Goal: Information Seeking & Learning: Compare options

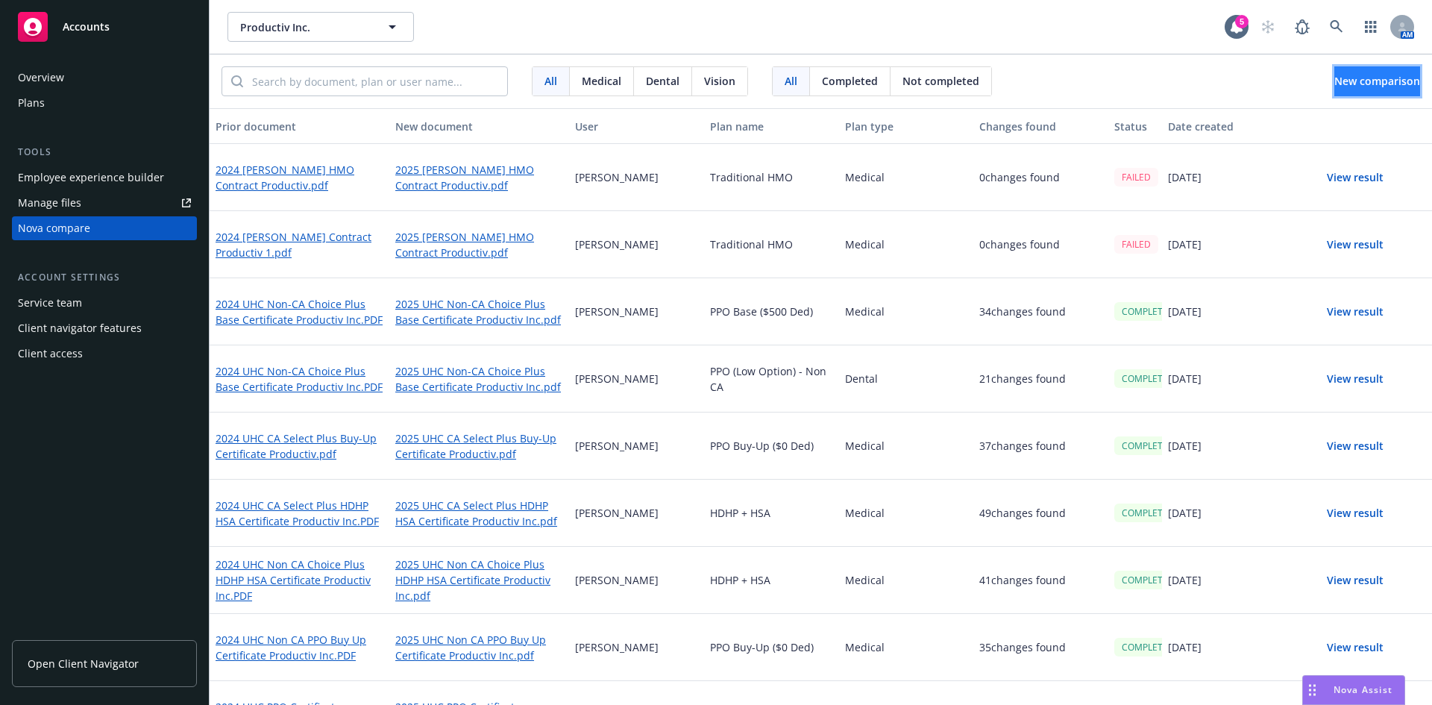
click at [1334, 75] on span "New comparison" at bounding box center [1377, 81] width 86 height 14
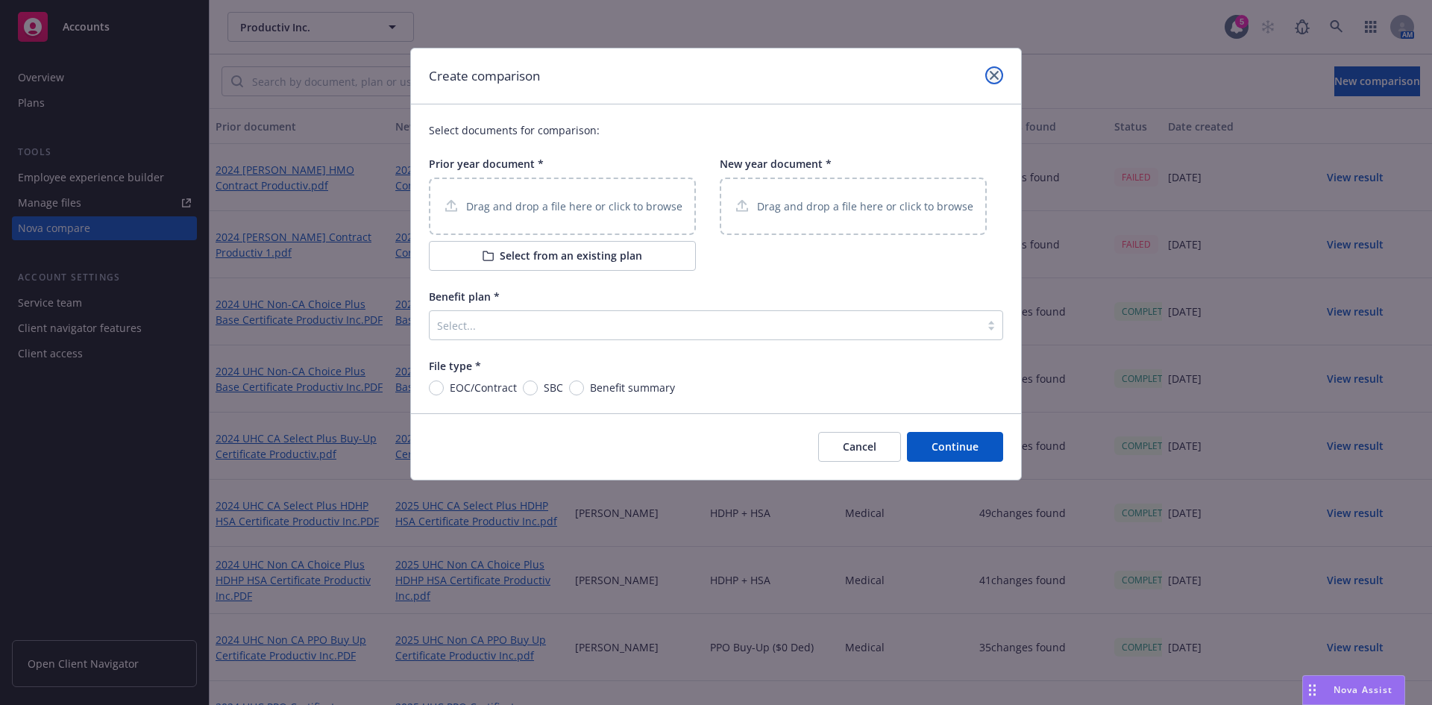
click at [1000, 74] on link "close" at bounding box center [994, 75] width 18 height 18
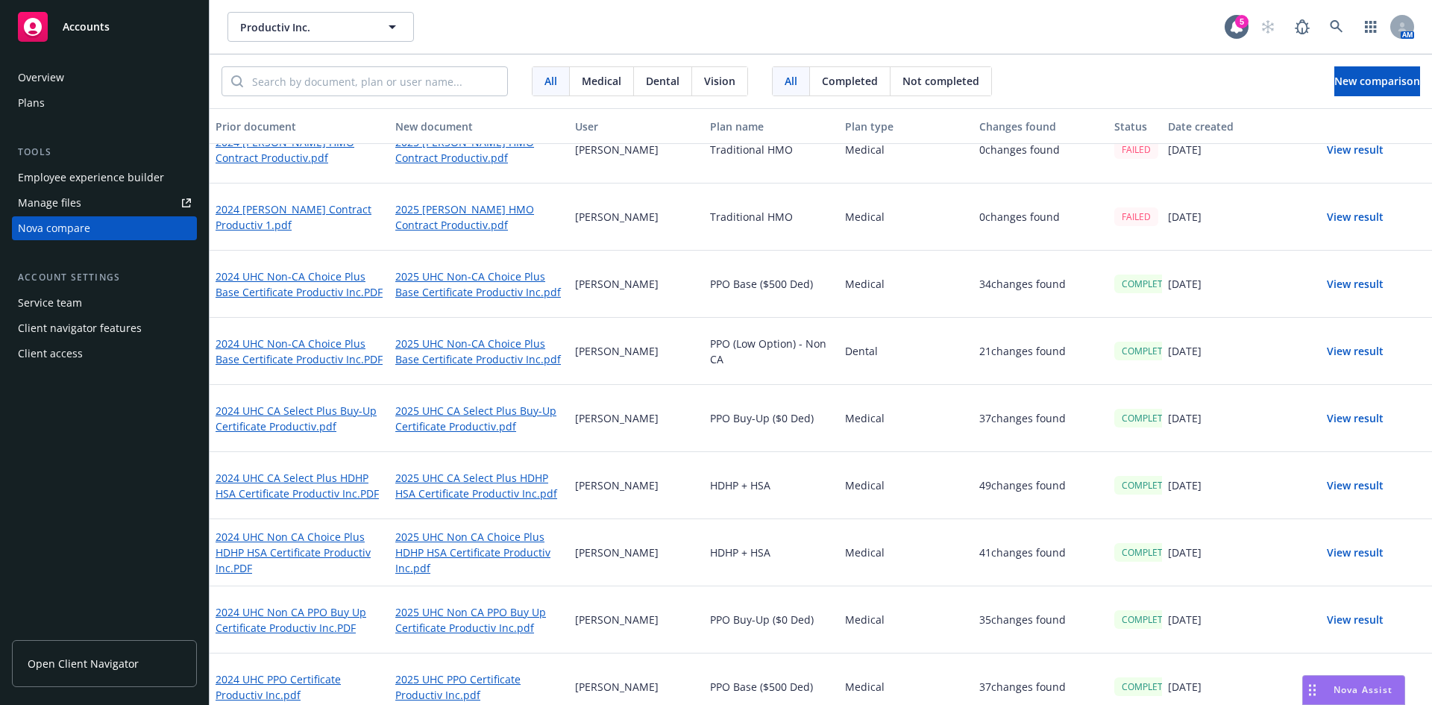
scroll to position [43, 0]
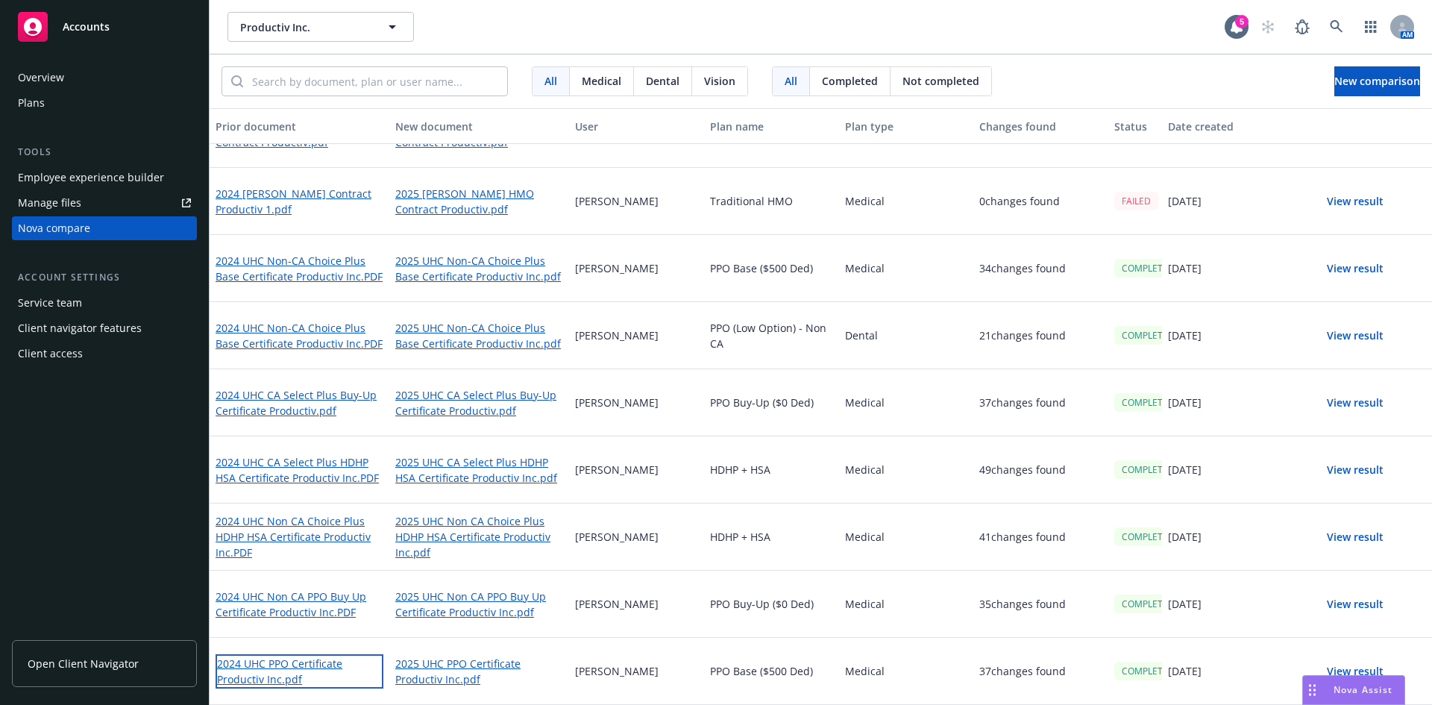
click at [304, 664] on link "2024 UHC PPO Certificate Productiv Inc.pdf" at bounding box center [299, 671] width 168 height 34
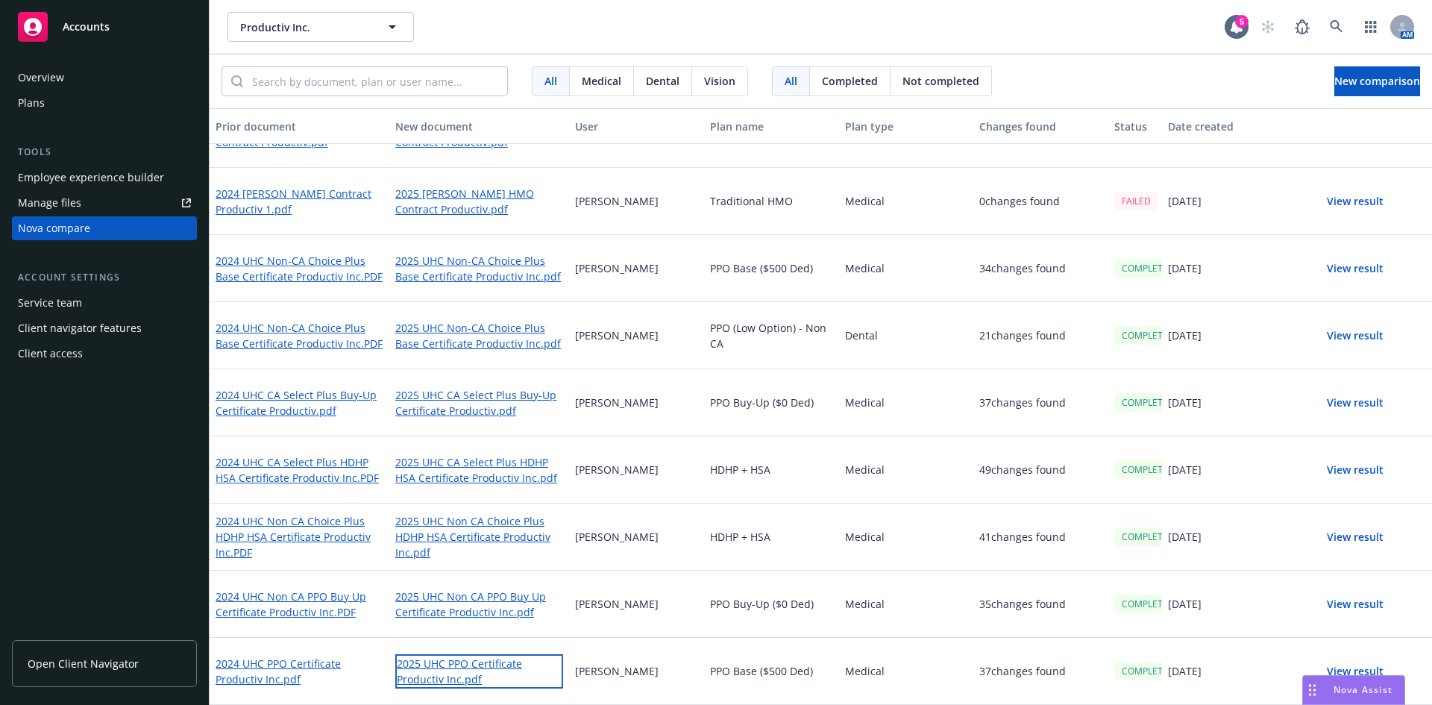
click at [456, 665] on link "2025 UHC PPO Certificate Productiv Inc.pdf" at bounding box center [479, 671] width 168 height 34
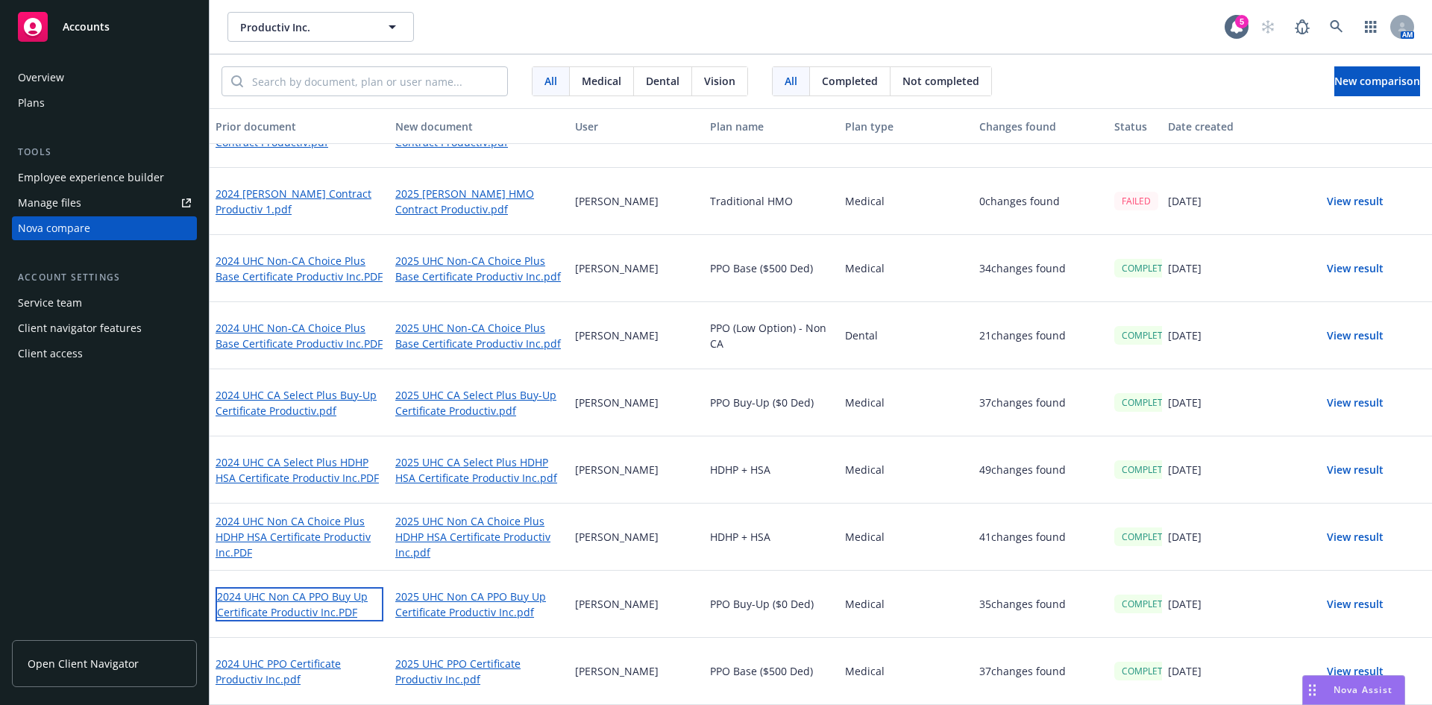
click at [330, 609] on link "2024 UHC Non CA PPO Buy Up Certificate Productiv Inc.PDF" at bounding box center [299, 604] width 168 height 34
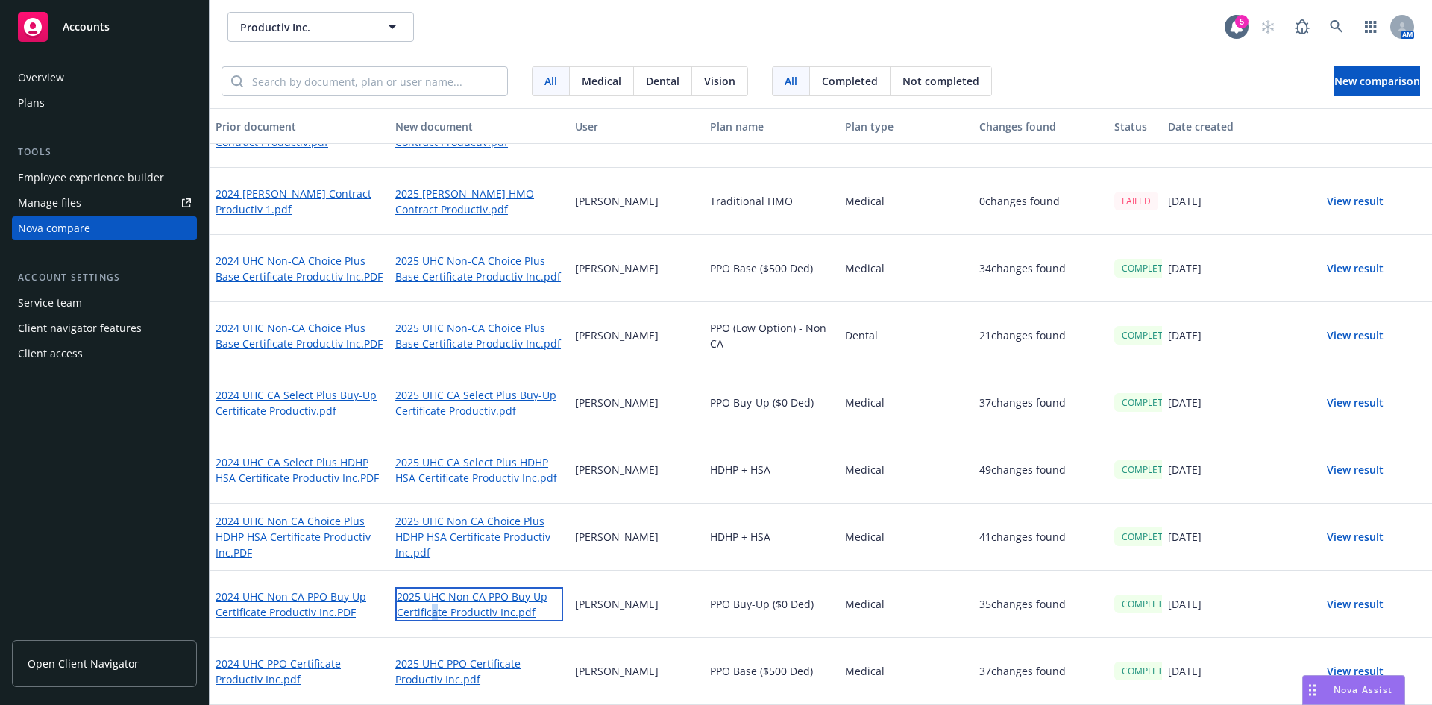
click at [432, 611] on link "2025 UHC Non CA PPO Buy Up Certificate Productiv Inc.pdf" at bounding box center [479, 604] width 168 height 34
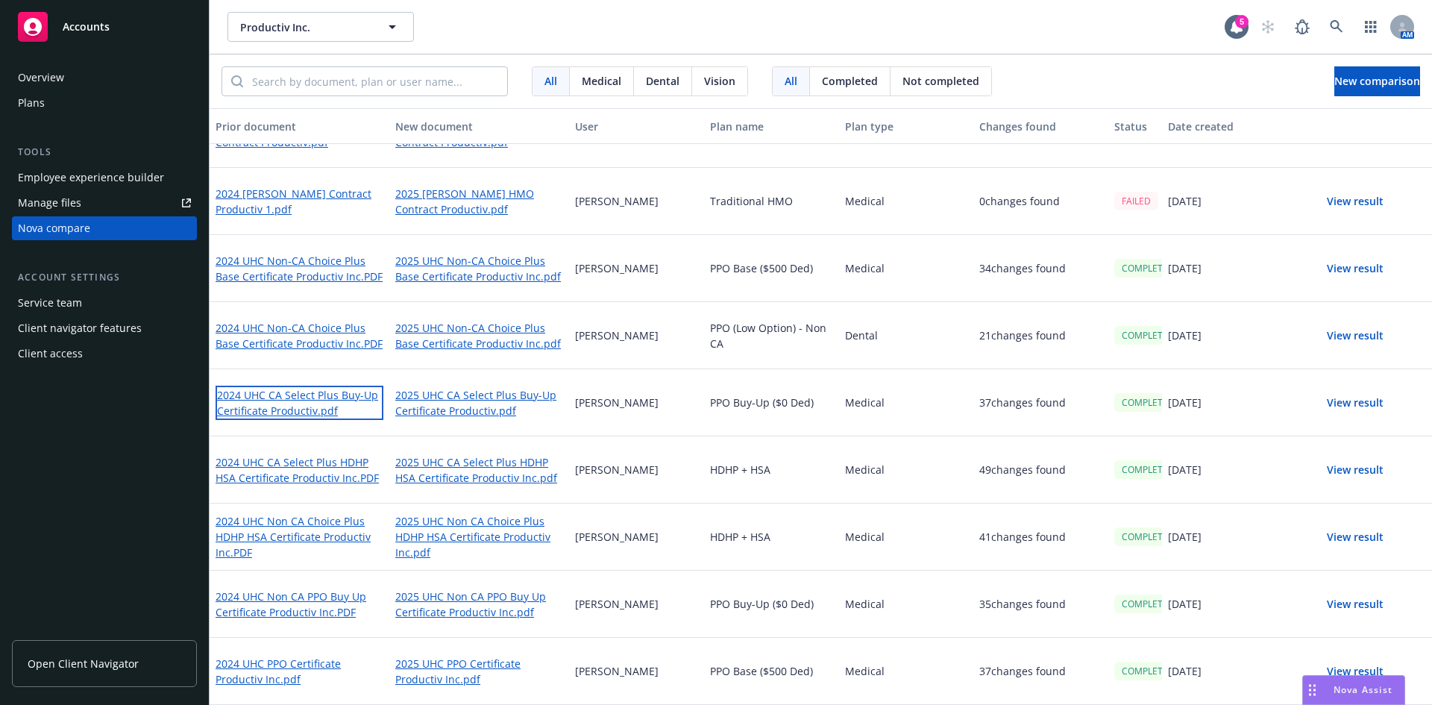
click at [306, 405] on link "2024 UHC CA Select Plus Buy-Up Certificate Productiv.pdf" at bounding box center [299, 403] width 168 height 34
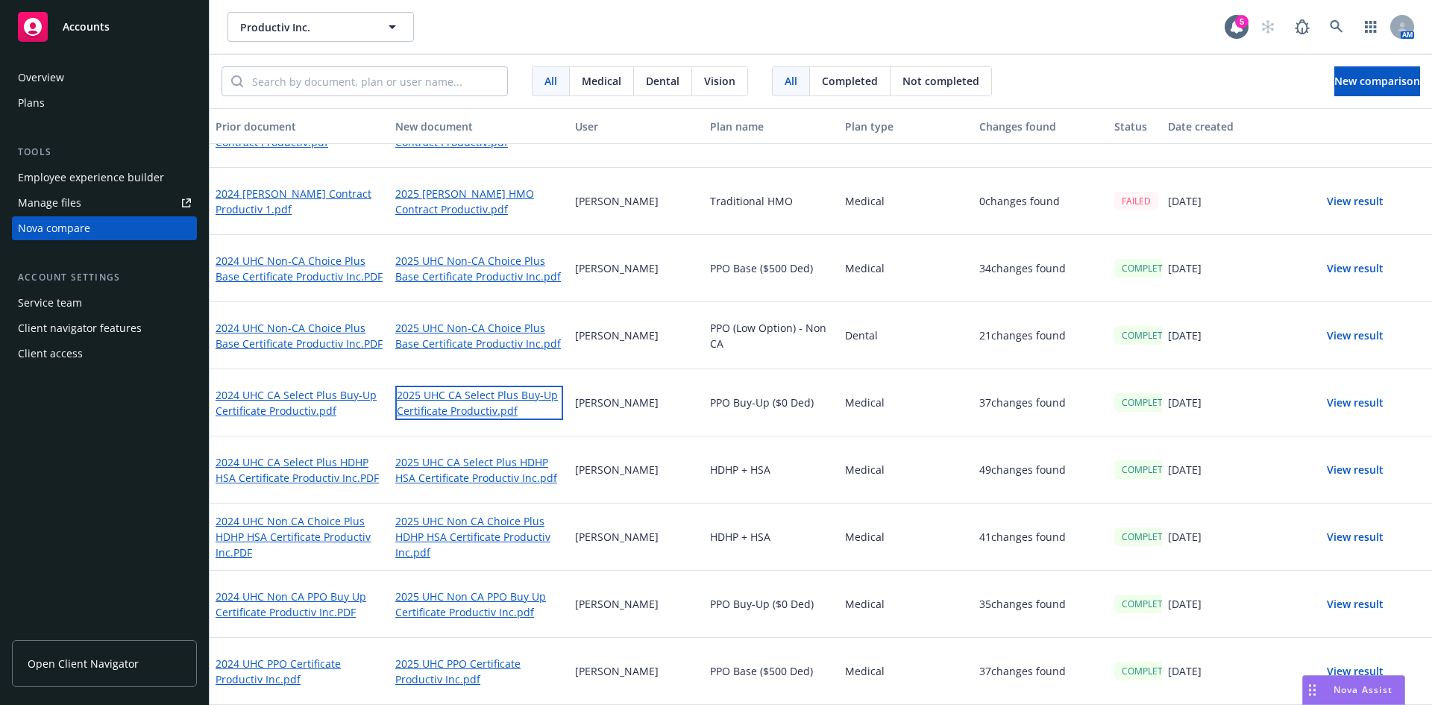
click at [452, 401] on link "2025 UHC CA Select Plus Buy-Up Certificate Productiv.pdf" at bounding box center [479, 403] width 168 height 34
click at [496, 389] on link "2025 UHC CA Select Plus Buy-Up Certificate Productiv.pdf" at bounding box center [479, 403] width 168 height 34
click at [454, 401] on link "2025 UHC CA Select Plus Buy-Up Certificate Productiv.pdf" at bounding box center [479, 403] width 168 height 34
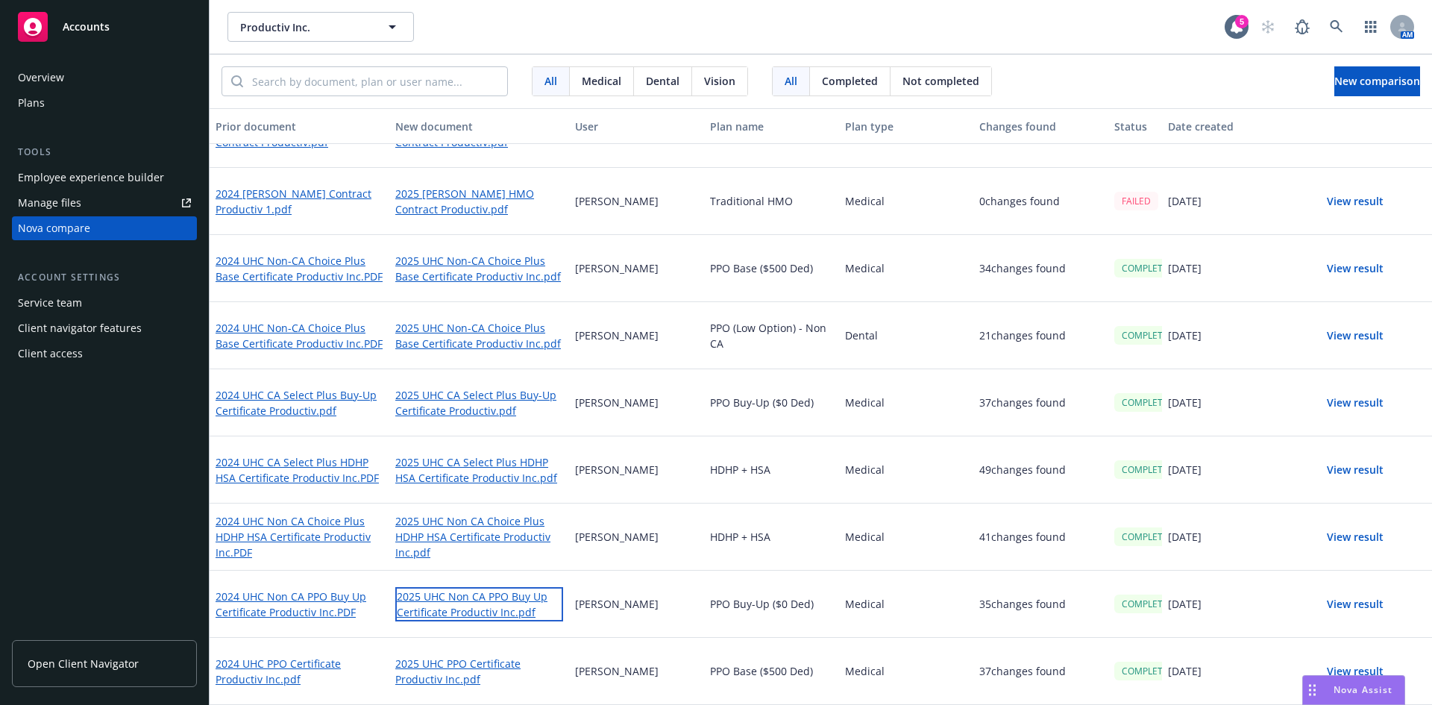
click at [470, 599] on link "2025 UHC Non CA PPO Buy Up Certificate Productiv Inc.pdf" at bounding box center [479, 604] width 168 height 34
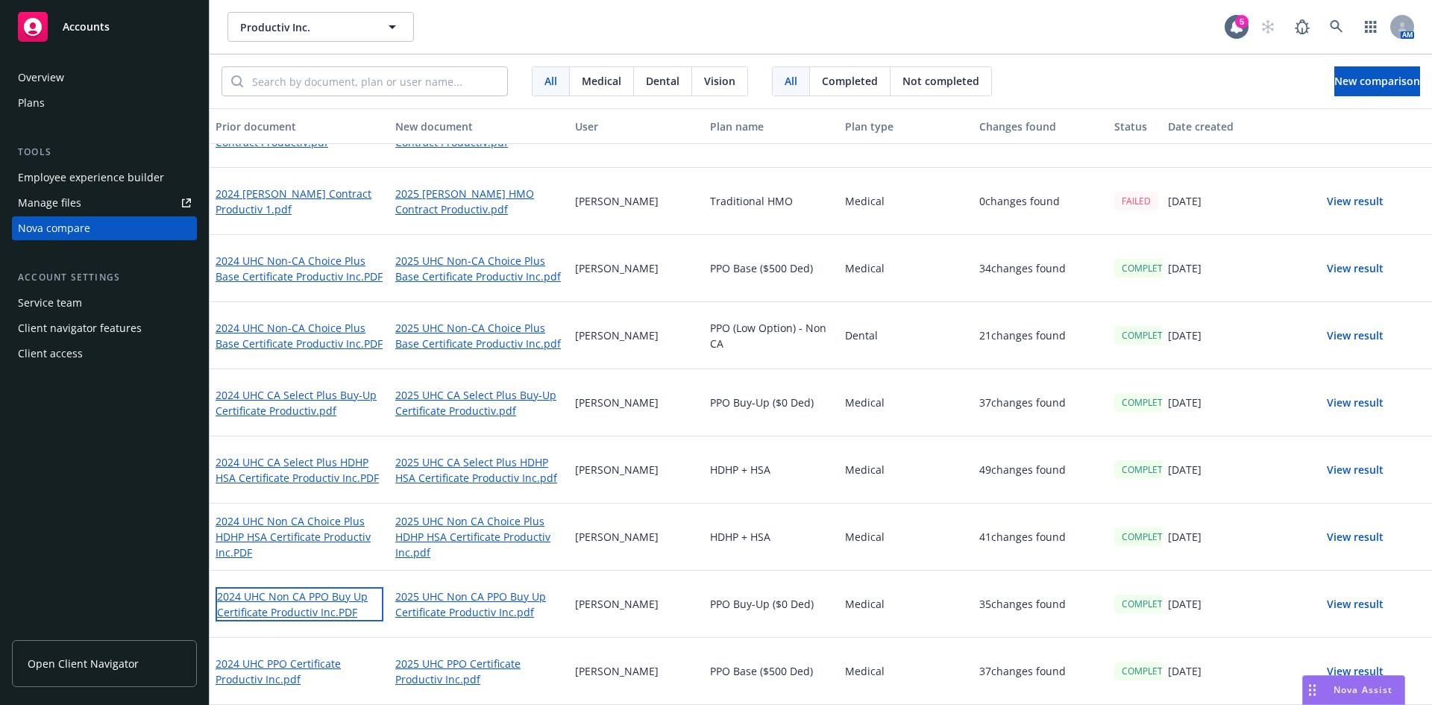
click at [312, 608] on link "2024 UHC Non CA PPO Buy Up Certificate Productiv Inc.PDF" at bounding box center [299, 604] width 168 height 34
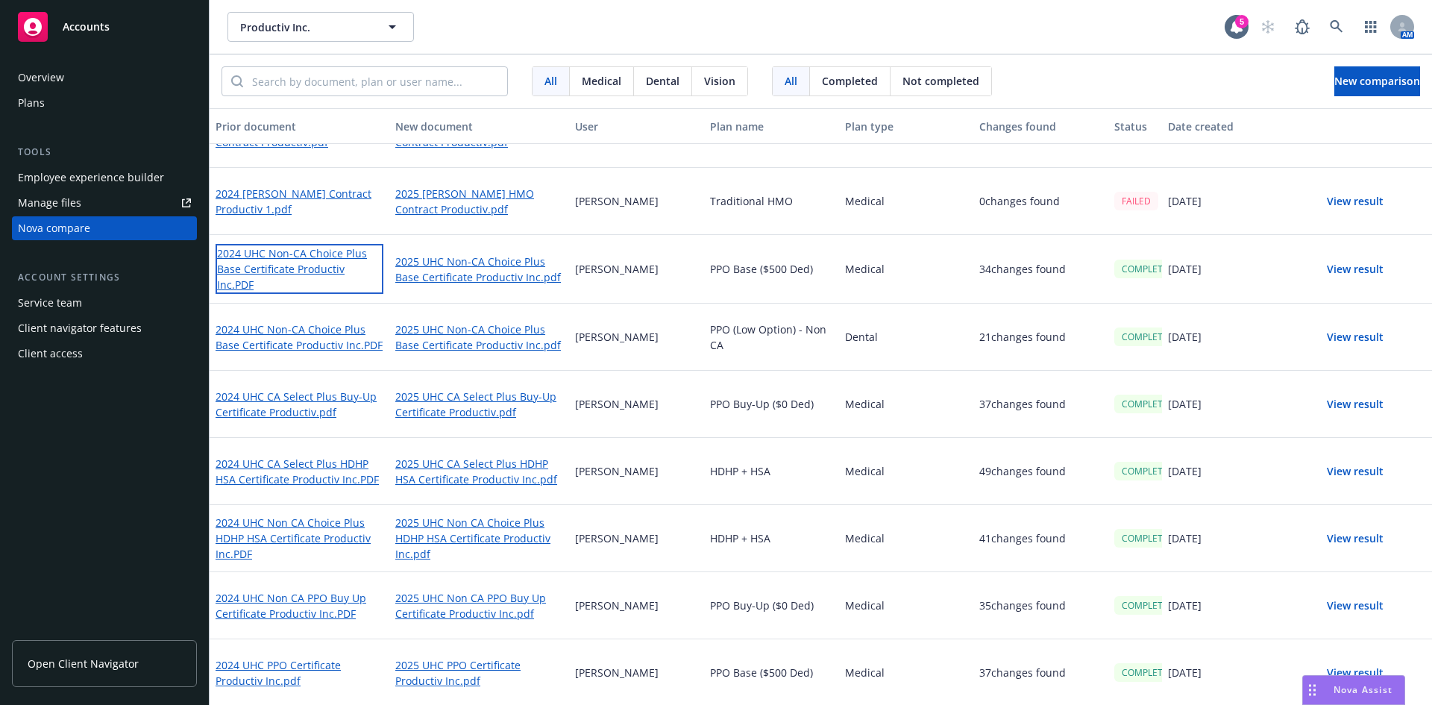
click at [306, 274] on link "2024 UHC Non-CA Choice Plus Base Certificate Productiv Inc.PDF" at bounding box center [299, 269] width 168 height 50
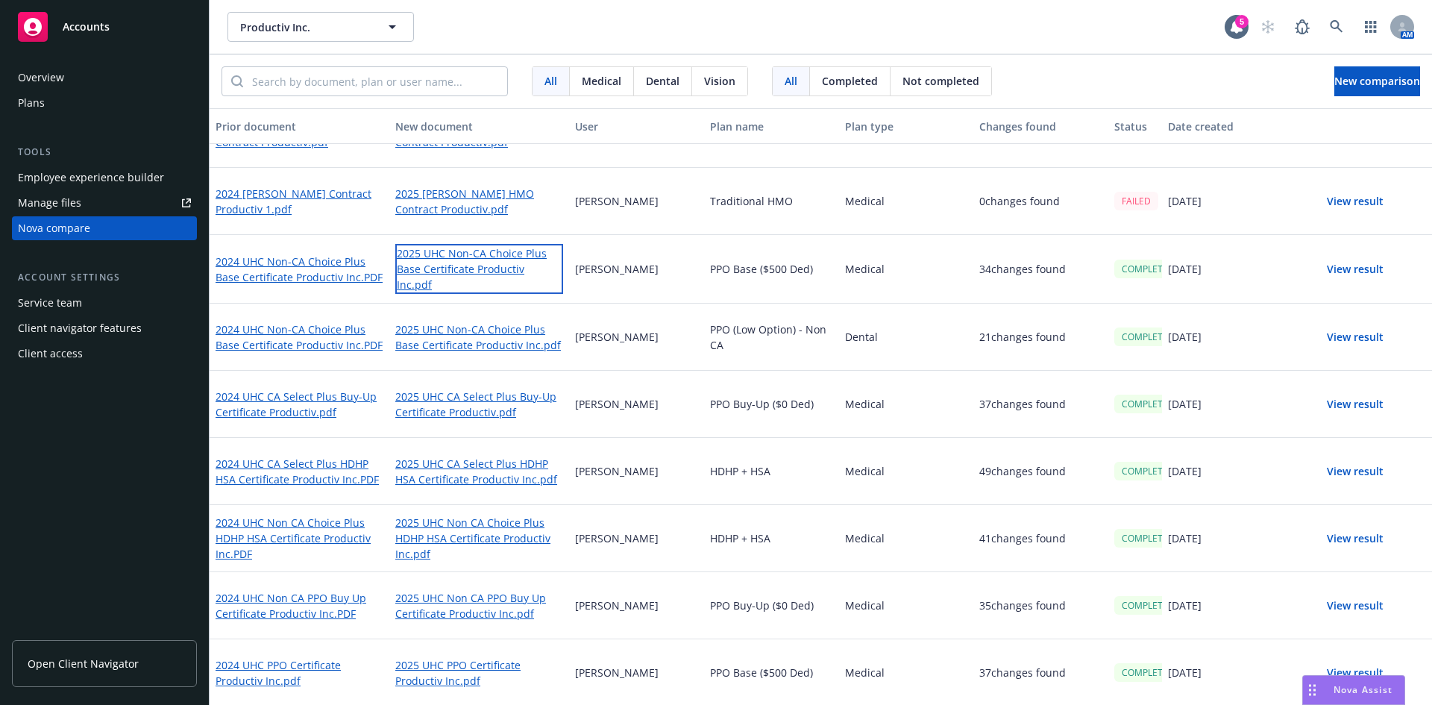
click at [424, 262] on link "2025 UHC Non-CA Choice Plus Base Certificate Productiv Inc.pdf" at bounding box center [479, 269] width 168 height 50
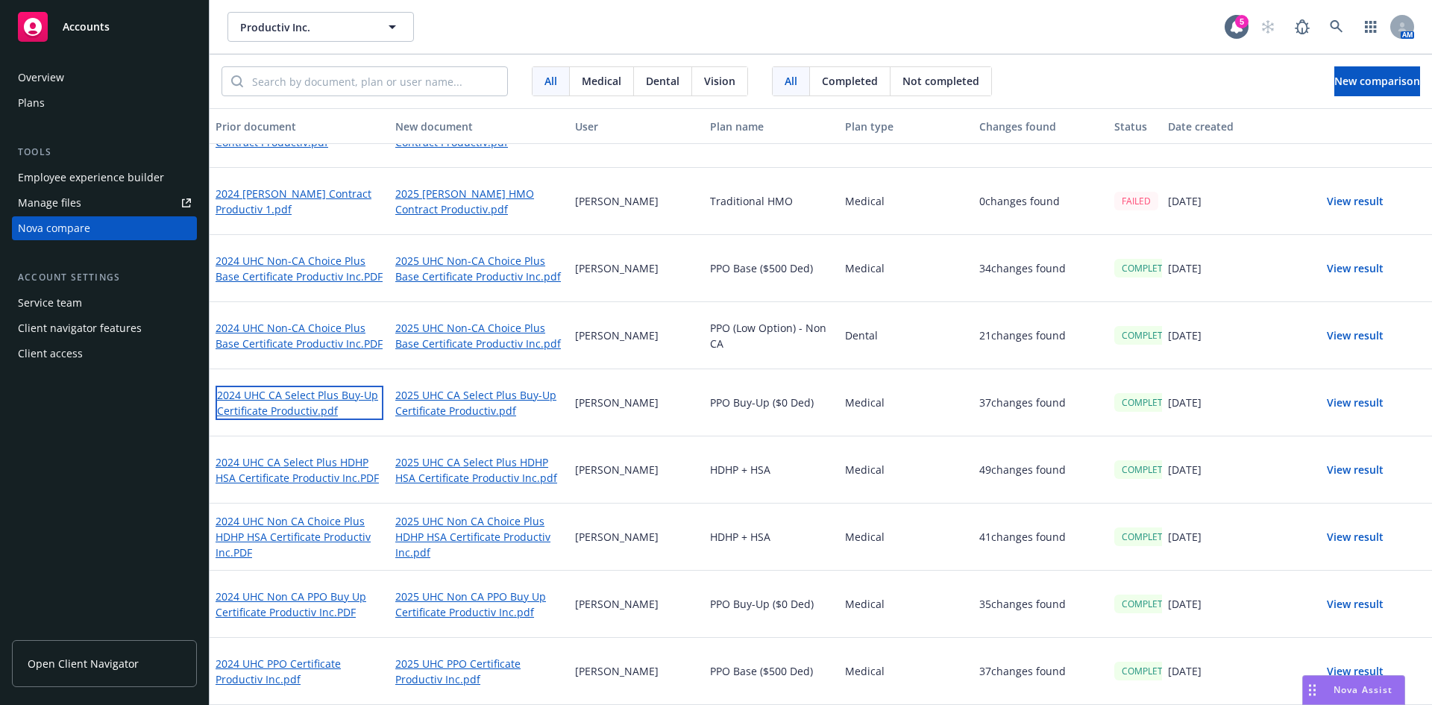
click at [309, 403] on link "2024 UHC CA Select Plus Buy-Up Certificate Productiv.pdf" at bounding box center [299, 403] width 168 height 34
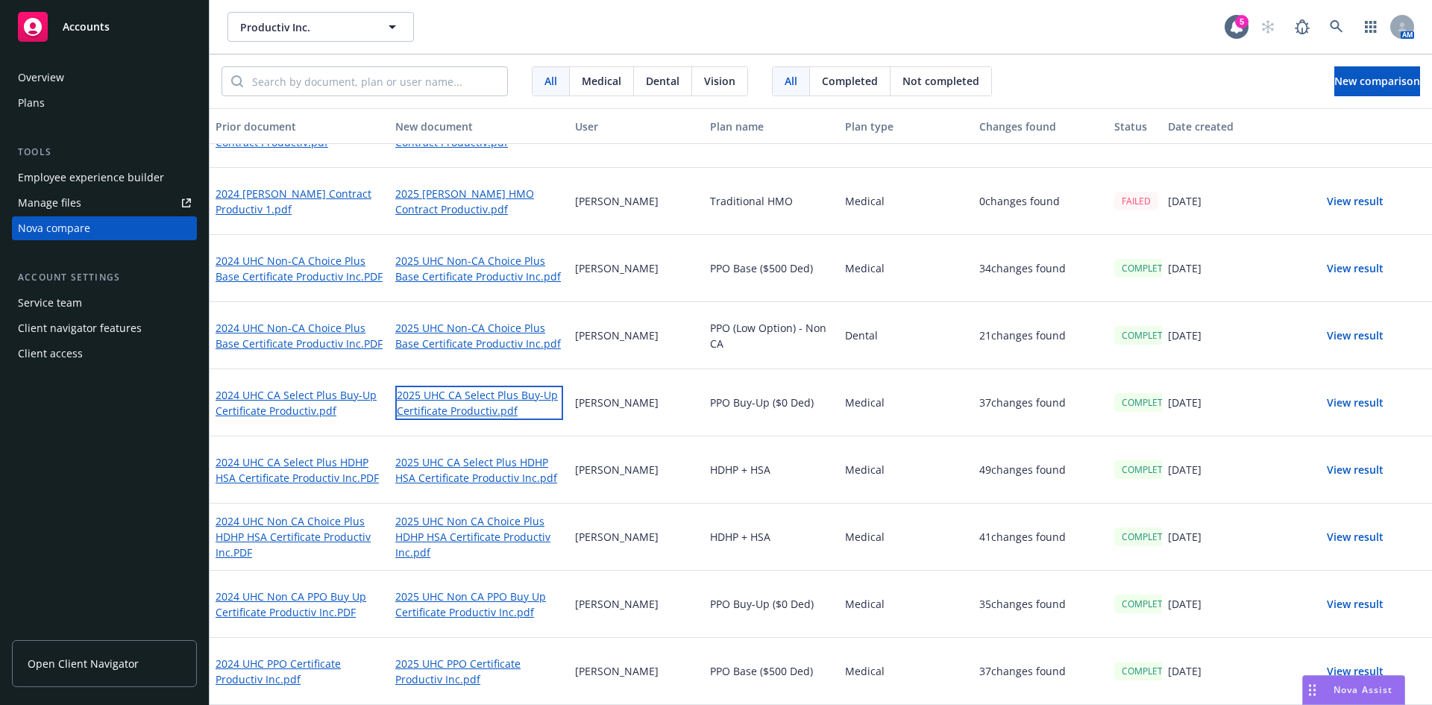
click at [438, 397] on link "2025 UHC CA Select Plus Buy-Up Certificate Productiv.pdf" at bounding box center [479, 403] width 168 height 34
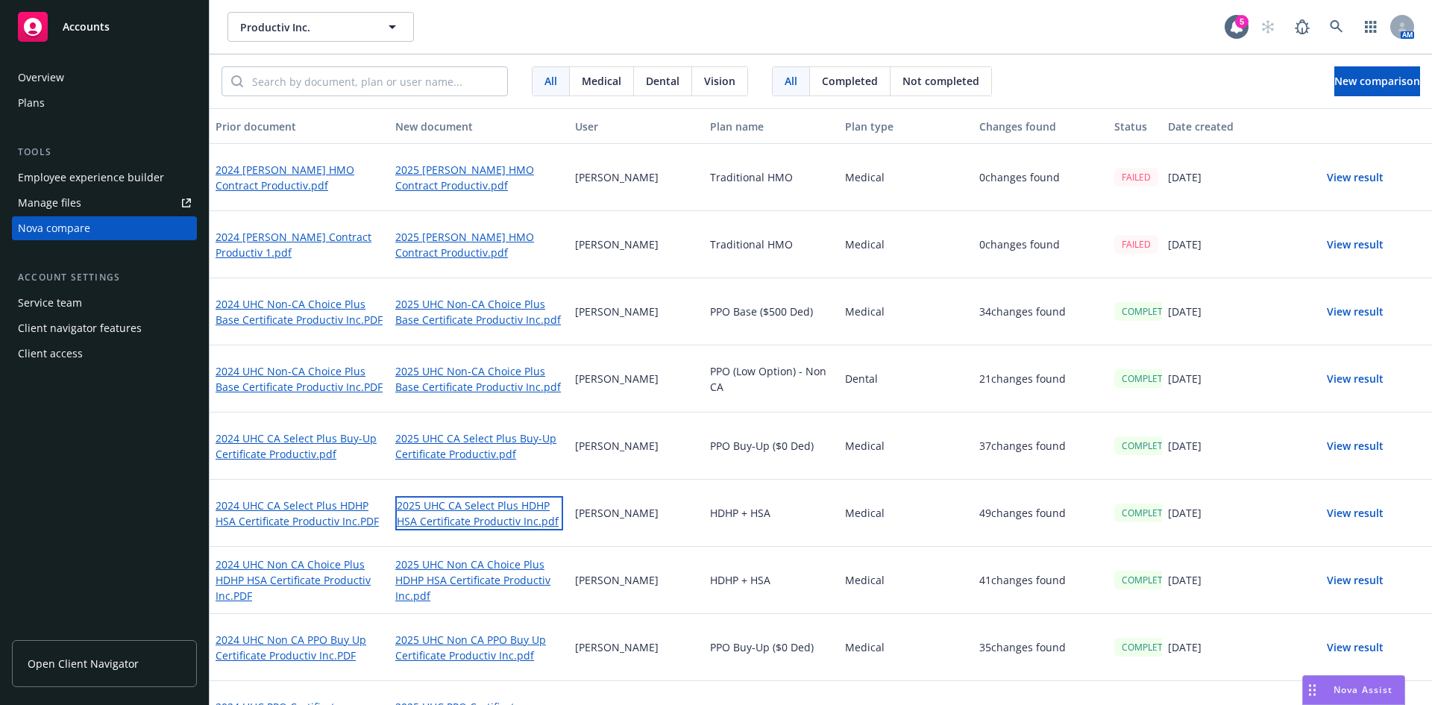
click at [432, 515] on link "2025 UHC CA Select Plus HDHP HSA Certificate Productiv Inc.pdf" at bounding box center [479, 513] width 168 height 34
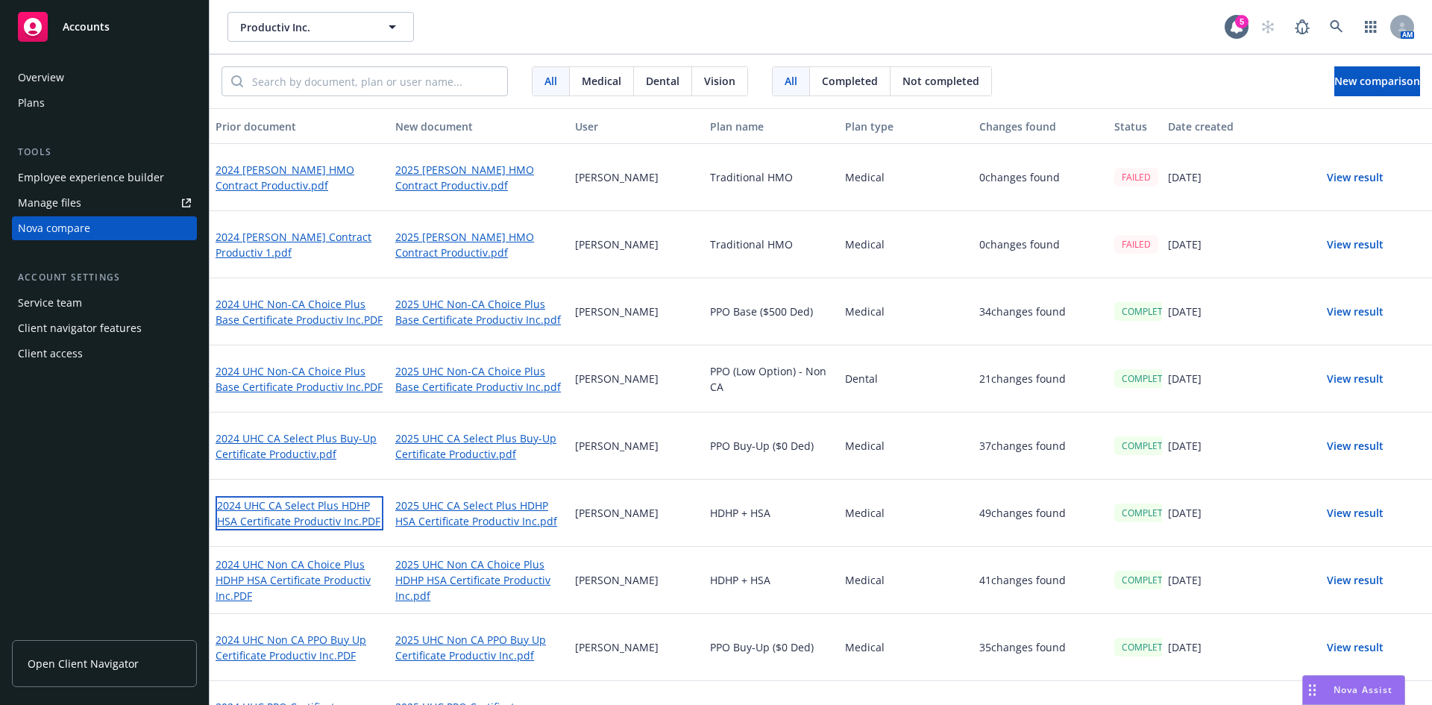
click at [307, 512] on link "2024 UHC CA Select Plus HDHP HSA Certificate Productiv Inc.PDF" at bounding box center [299, 513] width 168 height 34
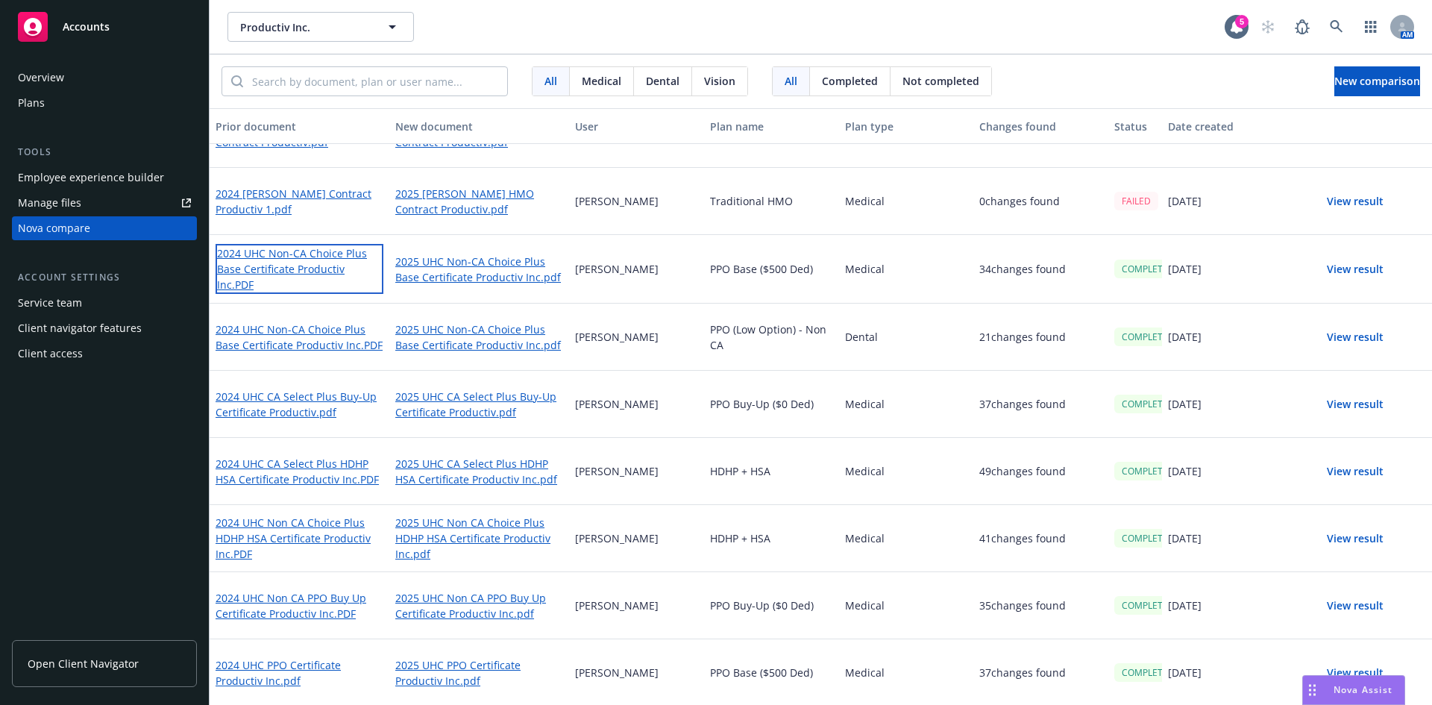
click at [300, 265] on link "2024 UHC Non-CA Choice Plus Base Certificate Productiv Inc.PDF" at bounding box center [299, 269] width 168 height 50
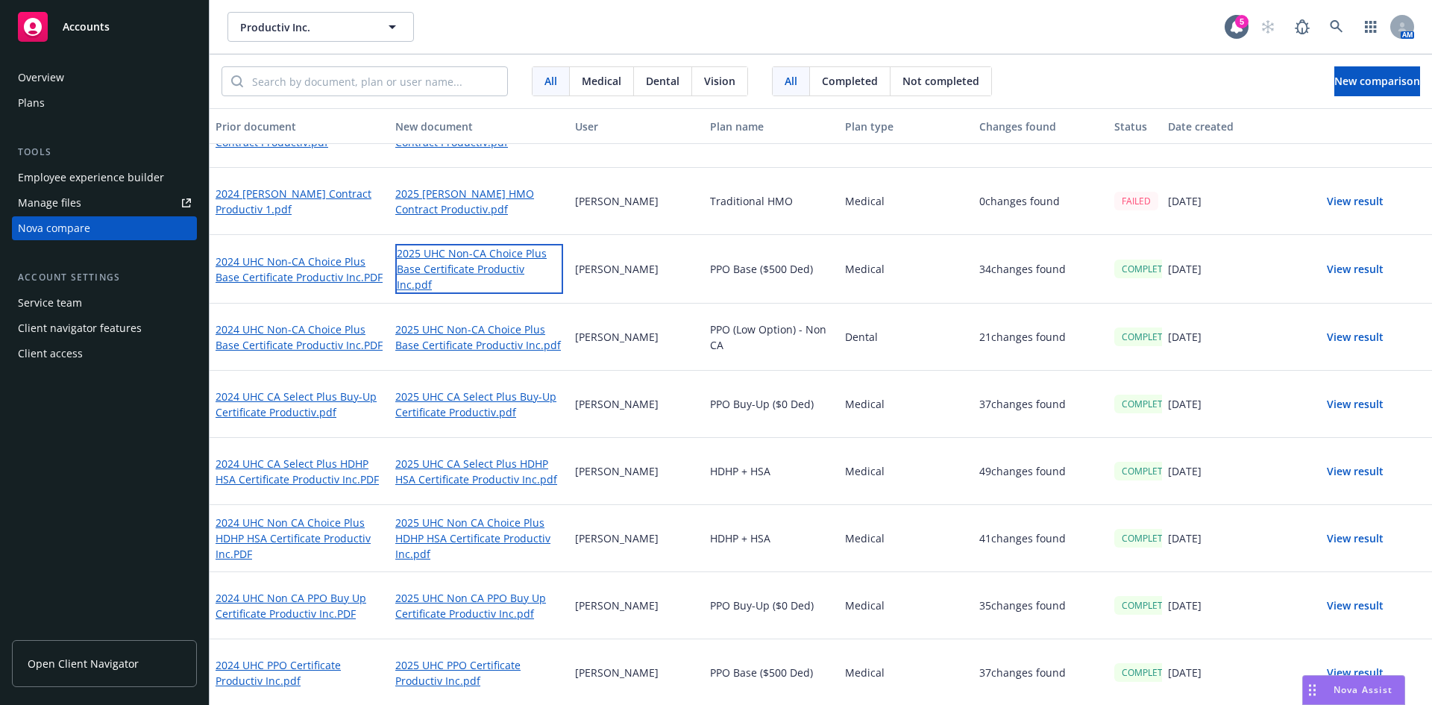
click at [433, 273] on link "2025 UHC Non-CA Choice Plus Base Certificate Productiv Inc.pdf" at bounding box center [479, 269] width 168 height 50
